Goal: Task Accomplishment & Management: Manage account settings

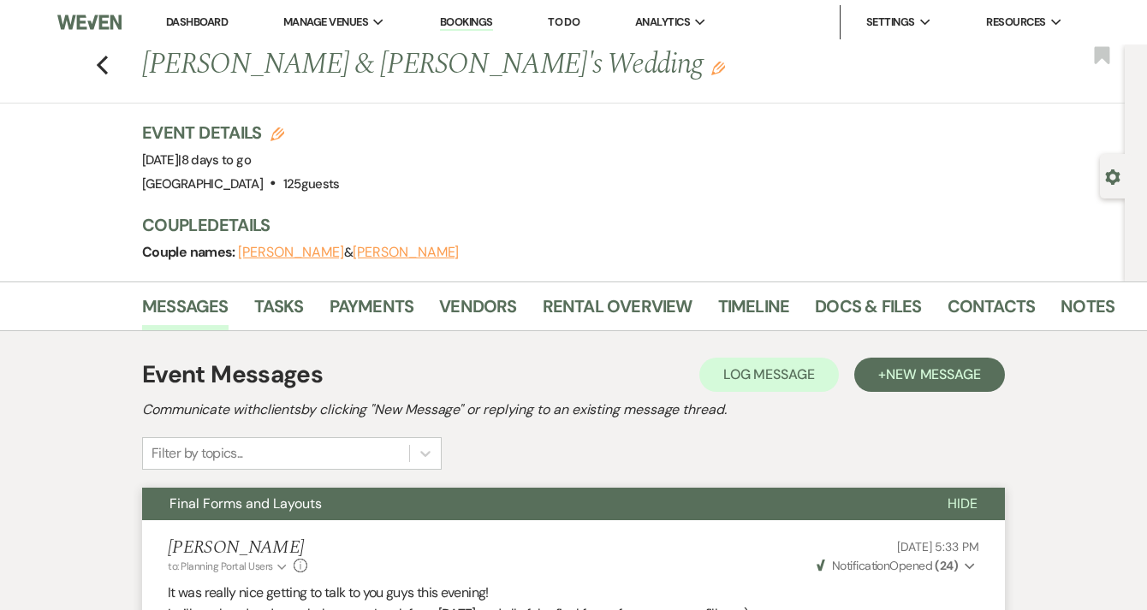
click at [200, 21] on link "Dashboard" at bounding box center [197, 22] width 62 height 15
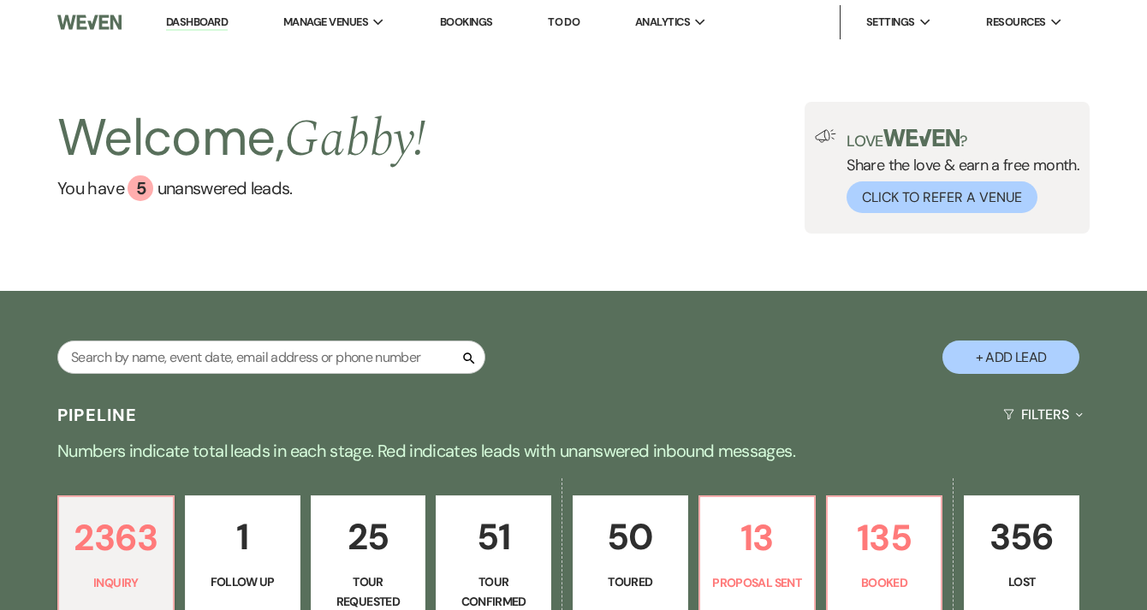
scroll to position [249, 0]
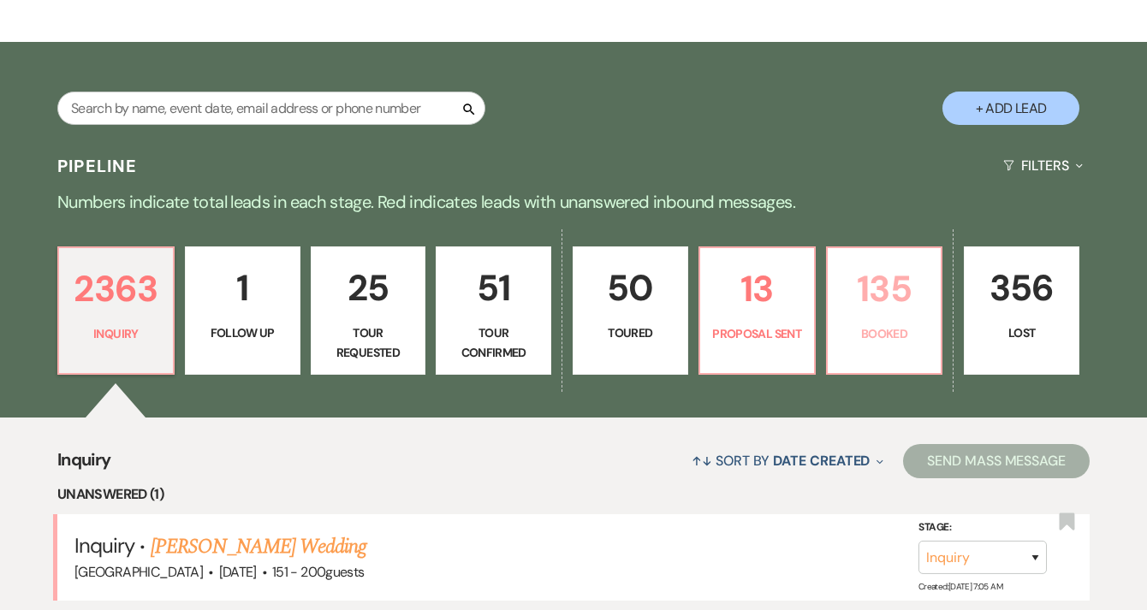
click at [891, 321] on link "135 Booked" at bounding box center [884, 310] width 117 height 128
select select "7"
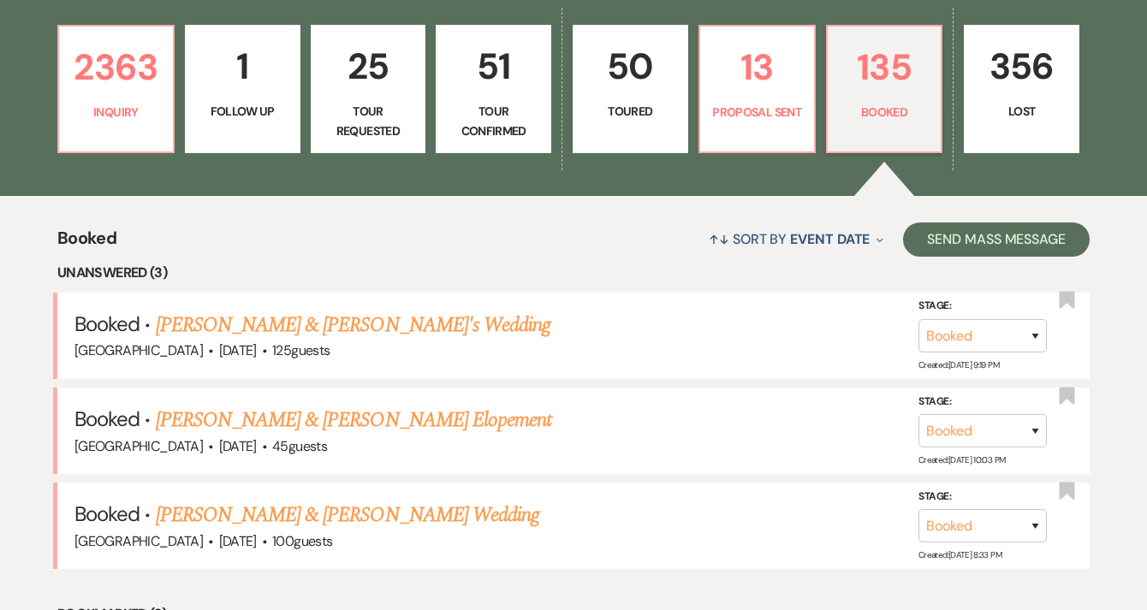
scroll to position [468, 0]
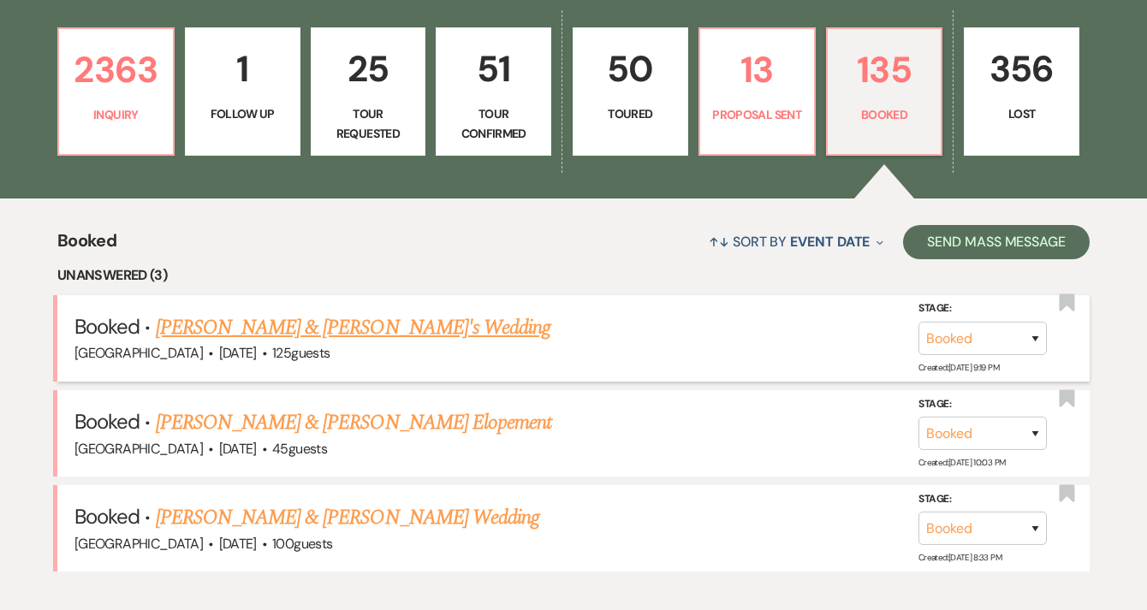
click at [411, 335] on link "[PERSON_NAME] & [PERSON_NAME]'s Wedding" at bounding box center [353, 327] width 395 height 31
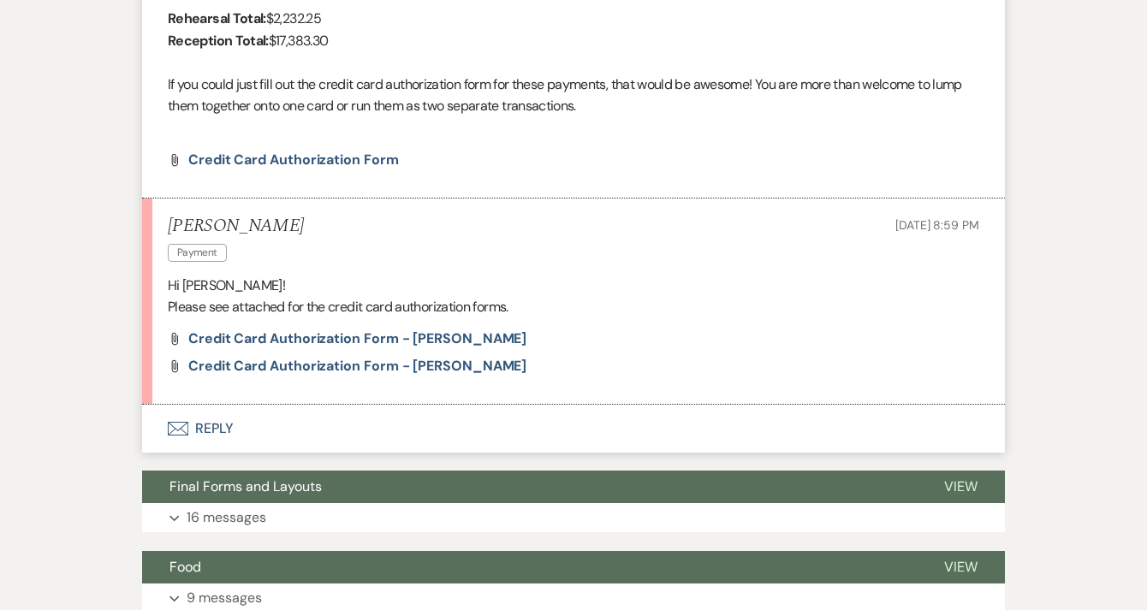
scroll to position [662, 0]
